Goal: Check status: Check status

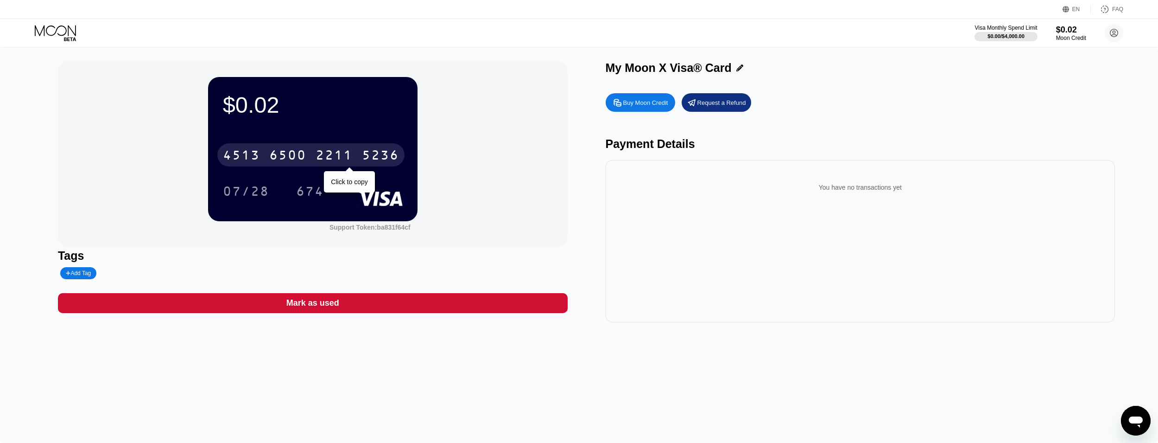
click at [327, 162] on div "2211" at bounding box center [334, 156] width 37 height 15
click at [327, 162] on div "* * * *" at bounding box center [334, 156] width 37 height 15
click at [310, 155] on div "[CREDIT_CARD_NUMBER]" at bounding box center [310, 154] width 187 height 23
click at [310, 155] on div "* * * * * * * * * * * * 5236" at bounding box center [310, 154] width 187 height 23
click at [352, 153] on div "2211" at bounding box center [334, 156] width 37 height 15
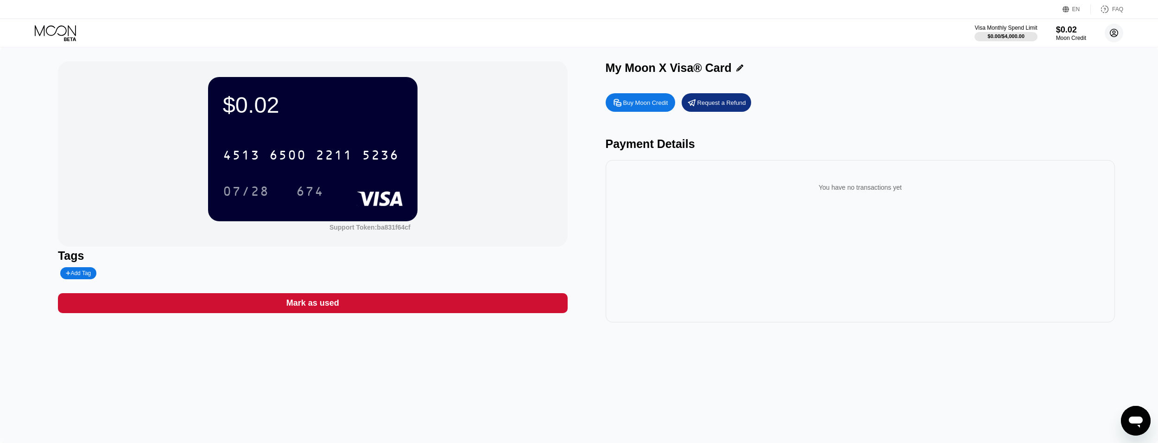
click at [1109, 36] on circle at bounding box center [1114, 33] width 19 height 19
click at [1052, 86] on div " Home" at bounding box center [1072, 86] width 88 height 11
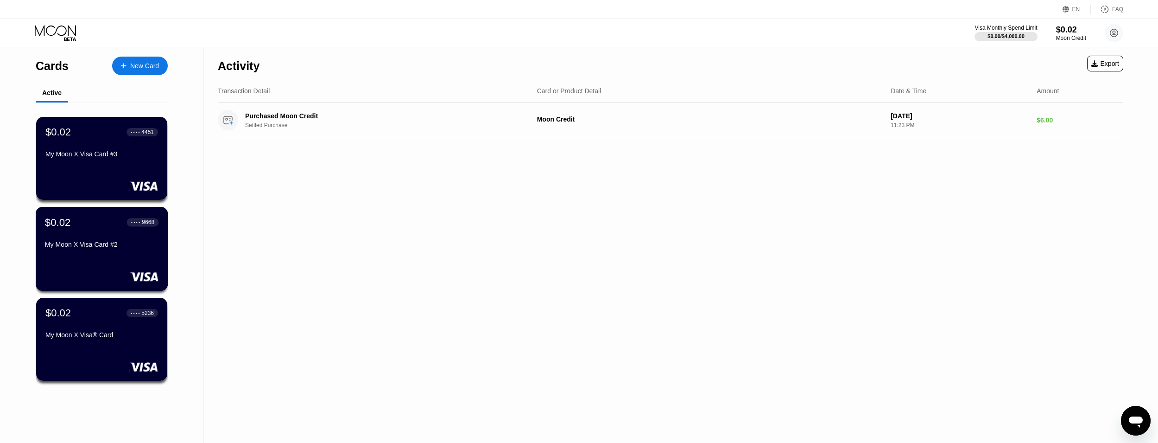
drag, startPoint x: 108, startPoint y: 261, endPoint x: 329, endPoint y: 233, distance: 223.3
click at [108, 261] on div "$0.02 ● ● ● ● 9668 My Moon X Visa Card #2" at bounding box center [102, 249] width 133 height 84
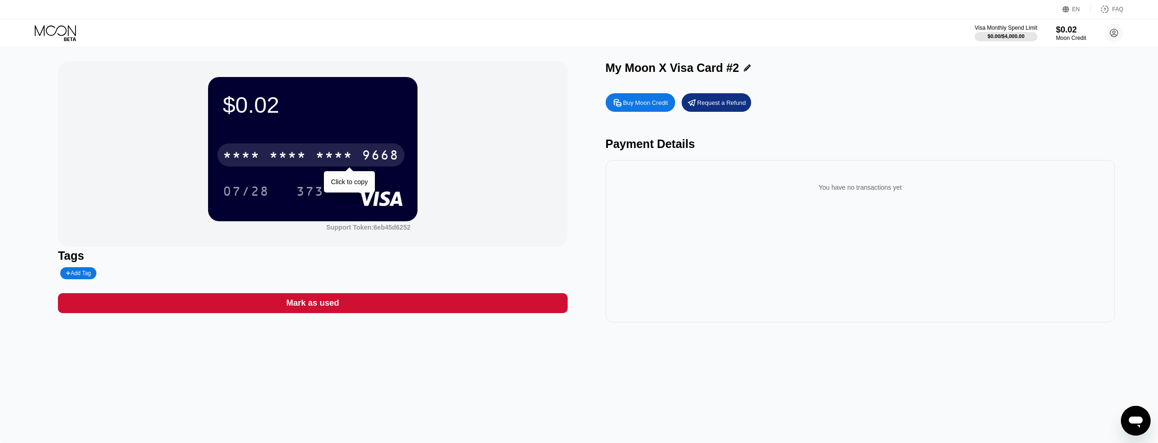
click at [365, 164] on div "9668" at bounding box center [380, 156] width 37 height 15
click at [363, 164] on div "9668" at bounding box center [380, 156] width 37 height 15
click at [298, 173] on div "[CREDIT_CARD_NUMBER] 07/28 373" at bounding box center [313, 163] width 180 height 55
click at [305, 166] on div "[CREDIT_CARD_NUMBER]" at bounding box center [310, 154] width 187 height 23
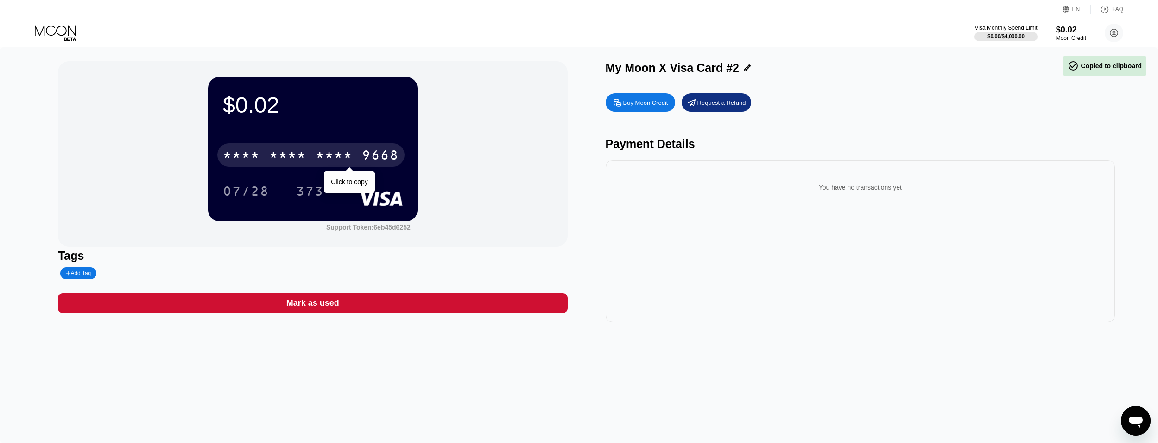
click at [305, 166] on div "* * * * * * * * * * * * 9668" at bounding box center [310, 154] width 187 height 23
click at [322, 147] on div "[CREDIT_CARD_NUMBER]" at bounding box center [310, 154] width 187 height 23
drag, startPoint x: 323, startPoint y: 149, endPoint x: 335, endPoint y: 158, distance: 14.8
click at [335, 158] on div "* * * *" at bounding box center [334, 156] width 37 height 15
